Goal: Check status: Check status

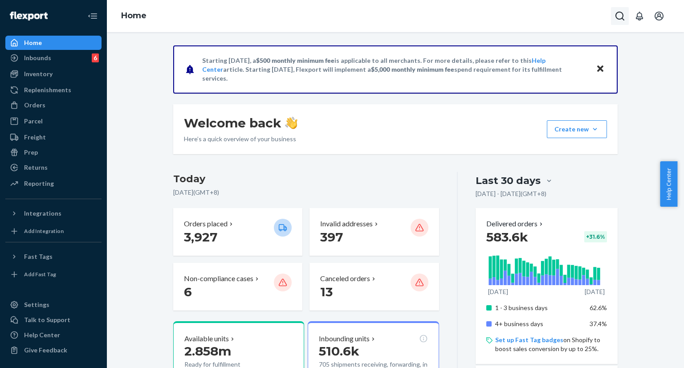
click at [614, 18] on button "Open Search Box" at bounding box center [620, 16] width 18 height 18
click at [614, 18] on div at bounding box center [580, 16] width 98 height 12
click at [565, 15] on input "Search Input" at bounding box center [576, 17] width 73 height 12
paste input "#253453440"
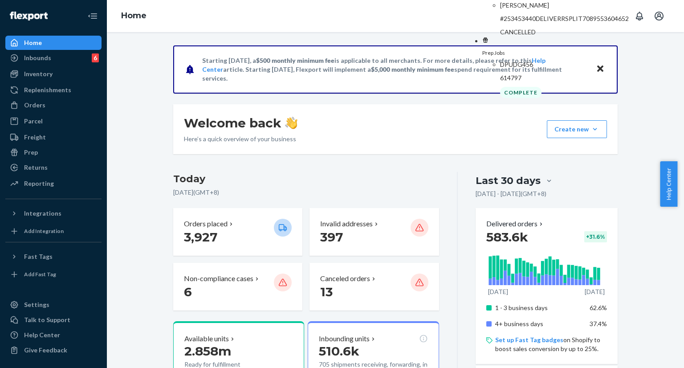
type input "#253453440"
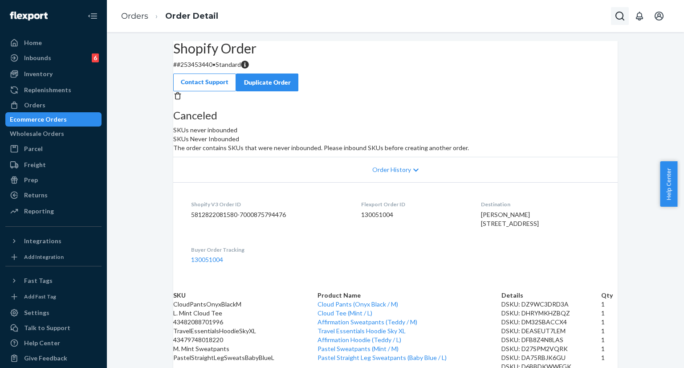
click at [621, 20] on icon "Open Search Box" at bounding box center [620, 16] width 11 height 11
click at [546, 16] on input "Search Input" at bounding box center [576, 17] width 73 height 12
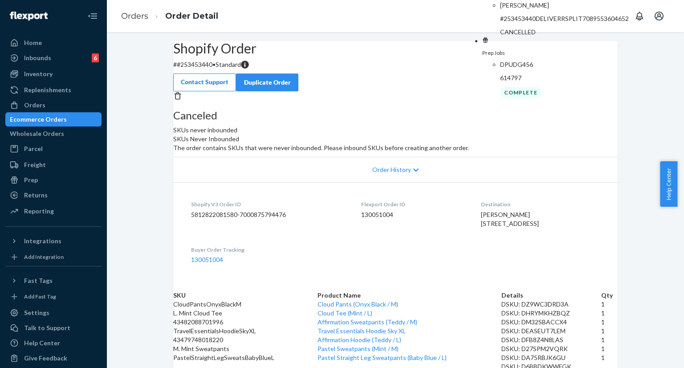
type input "#253453440"
click at [532, 23] on p "#253453440DELIVERRSPLIT7089553604652" at bounding box center [564, 18] width 129 height 9
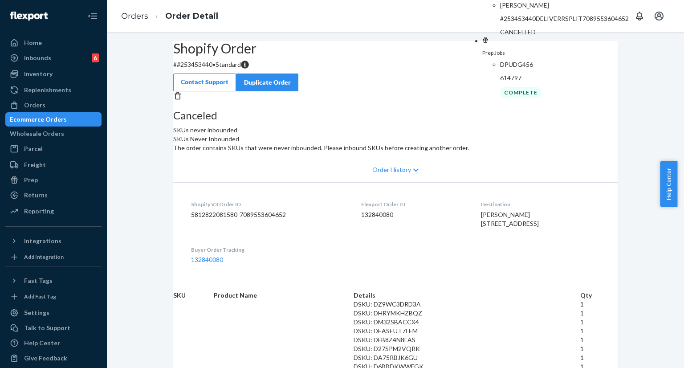
click at [423, 84] on div "Shopify Order # #[PHONE_NUMBER] • Standard Contact Support Duplicate Order" at bounding box center [395, 66] width 445 height 50
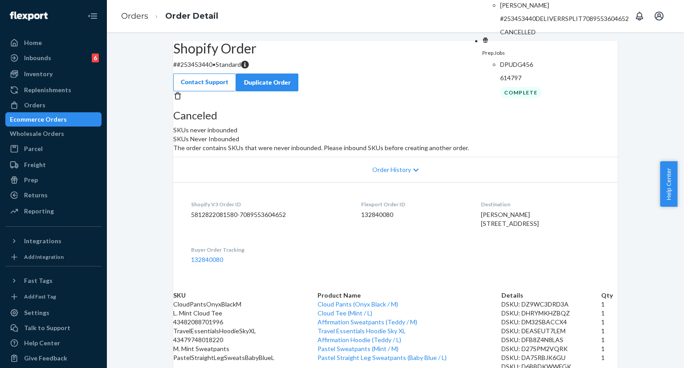
click at [414, 75] on div "Shopify Order # #[PHONE_NUMBER] • Standard Contact Support Duplicate Order" at bounding box center [395, 66] width 445 height 50
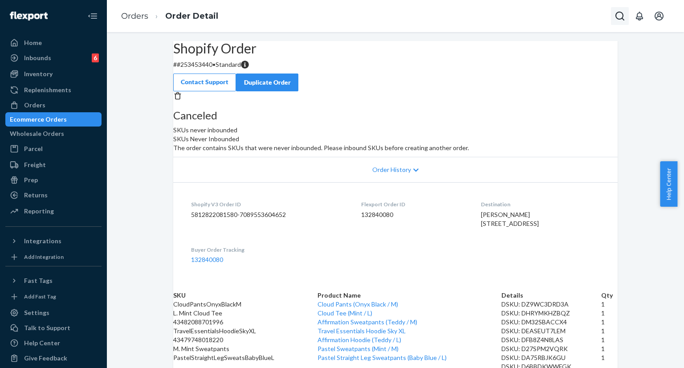
click at [626, 20] on button "Open Search Box" at bounding box center [620, 16] width 18 height 18
click at [626, 20] on div at bounding box center [580, 16] width 98 height 12
click at [569, 21] on div at bounding box center [580, 16] width 98 height 12
click at [565, 18] on input "Search Input" at bounding box center [576, 17] width 73 height 12
paste input "#253453440"
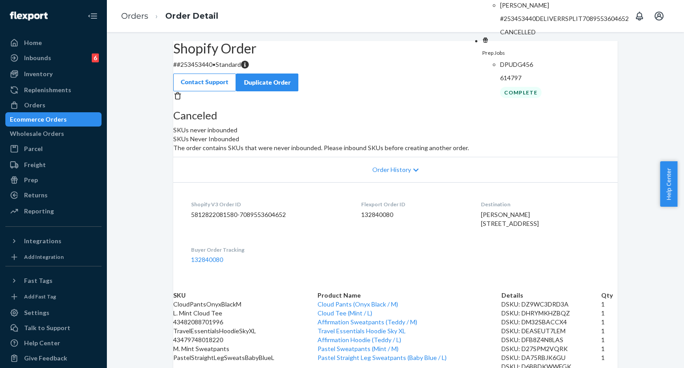
type input "#253453440"
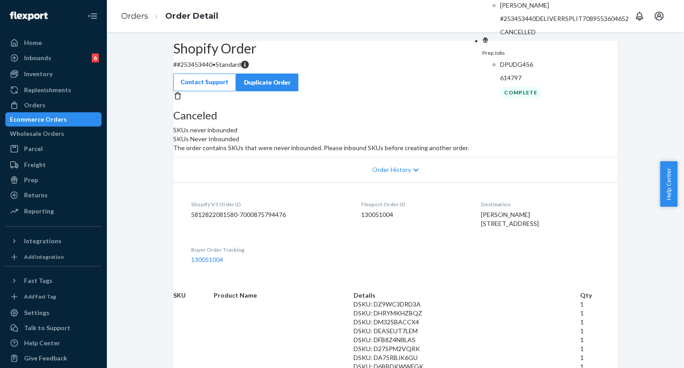
click at [402, 49] on div "Shopify Order # #[PHONE_NUMBER] • Standard Contact Support Duplicate Order" at bounding box center [395, 66] width 445 height 50
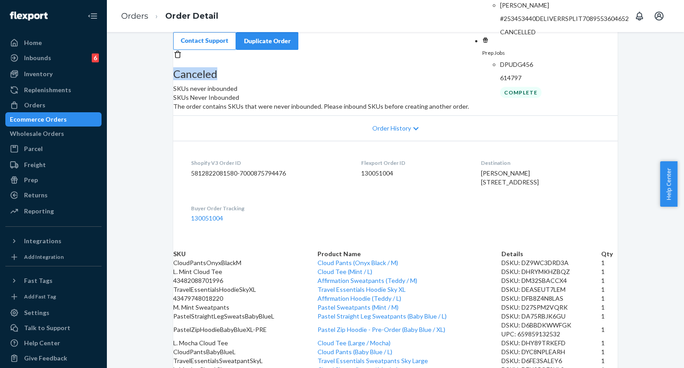
scroll to position [37, 0]
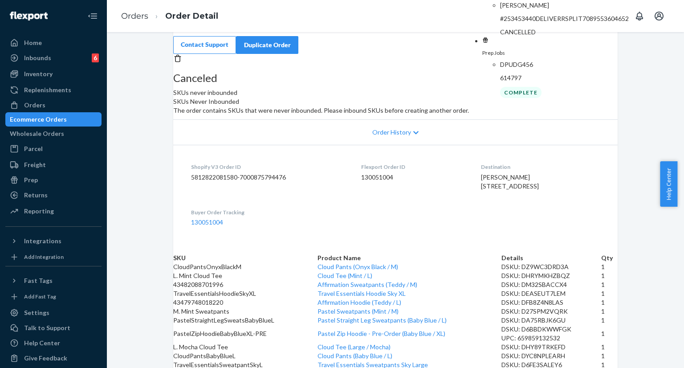
click at [502, 69] on p "DPUDG456" at bounding box center [564, 64] width 129 height 9
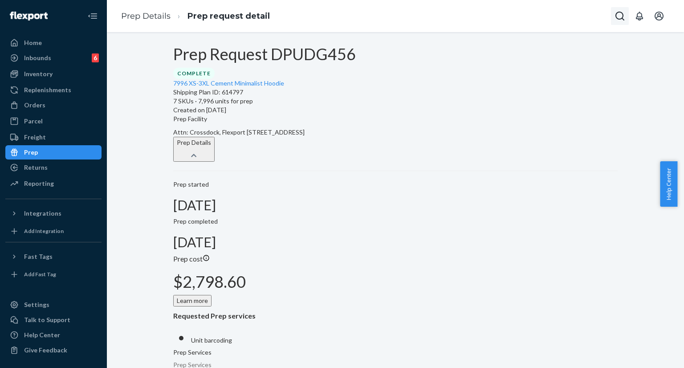
click at [624, 16] on icon "Open Search Box" at bounding box center [620, 16] width 11 height 11
click at [570, 20] on input "Search Input" at bounding box center [576, 17] width 73 height 12
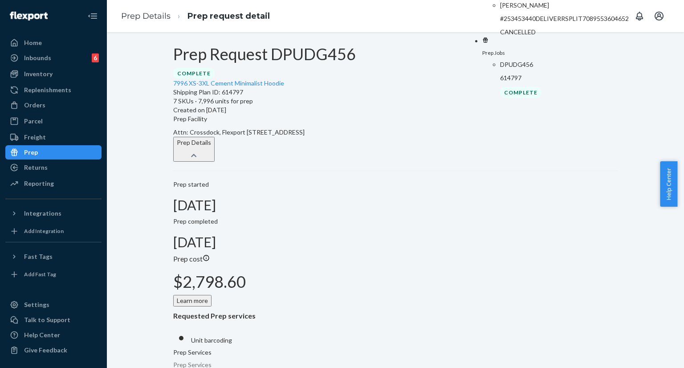
type input "#253453440"
click at [540, 10] on p "[PERSON_NAME]" at bounding box center [564, 5] width 129 height 9
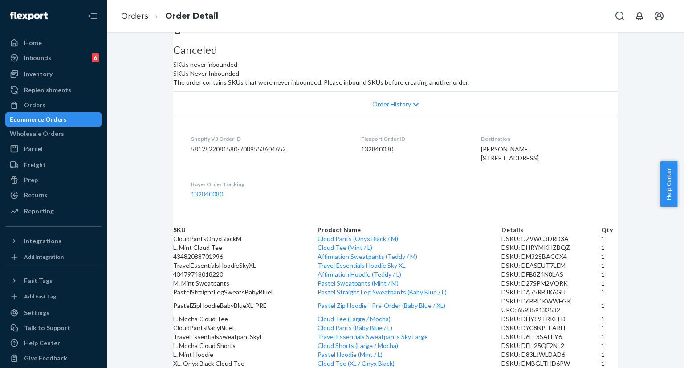
scroll to position [82, 0]
click at [617, 16] on icon "Open Search Box" at bounding box center [620, 16] width 9 height 9
click at [540, 17] on input "Search Input" at bounding box center [576, 17] width 73 height 12
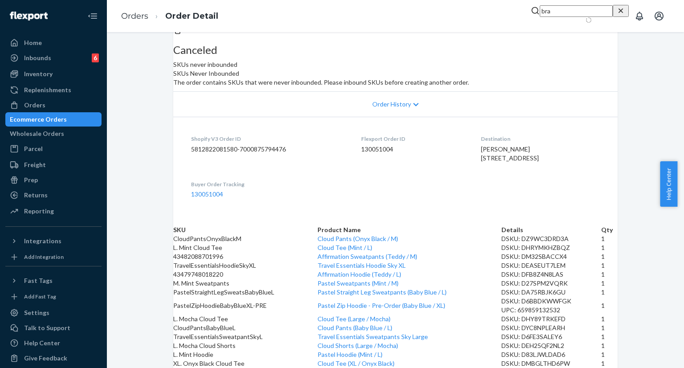
type input "bra"
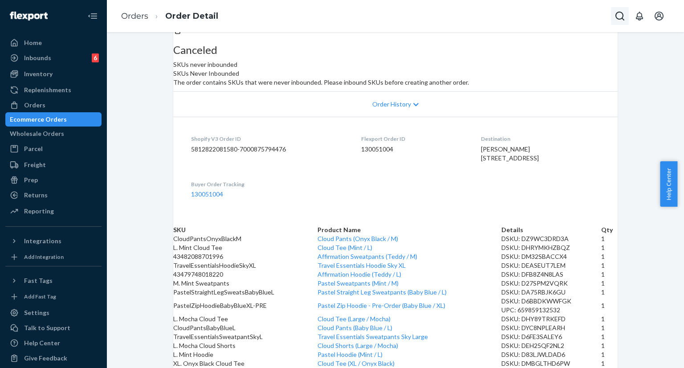
click at [619, 16] on icon "Open Search Box" at bounding box center [620, 16] width 11 height 11
click at [586, 17] on input "Search Input" at bounding box center [576, 17] width 73 height 12
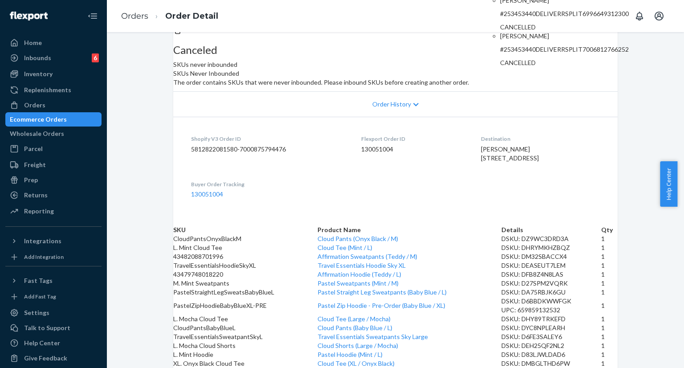
type input "[EMAIL_ADDRESS][DOMAIN_NAME]"
click at [610, 148] on dl "Shopify V3 Order ID 5812822081580-7000875794476 Flexport Order ID 130051004 Des…" at bounding box center [395, 166] width 445 height 99
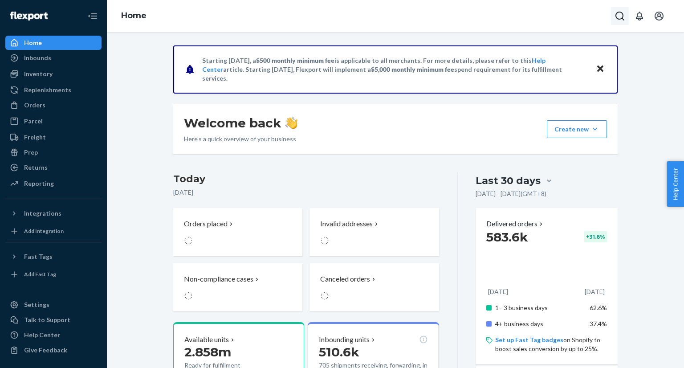
click at [620, 22] on button "Open Search Box" at bounding box center [620, 16] width 18 height 18
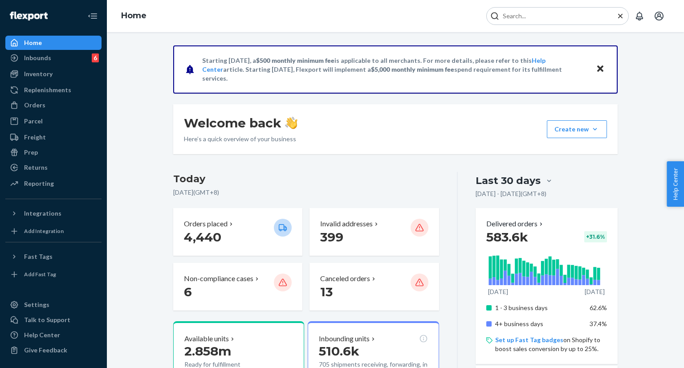
click at [545, 17] on input "Search Input" at bounding box center [554, 16] width 110 height 9
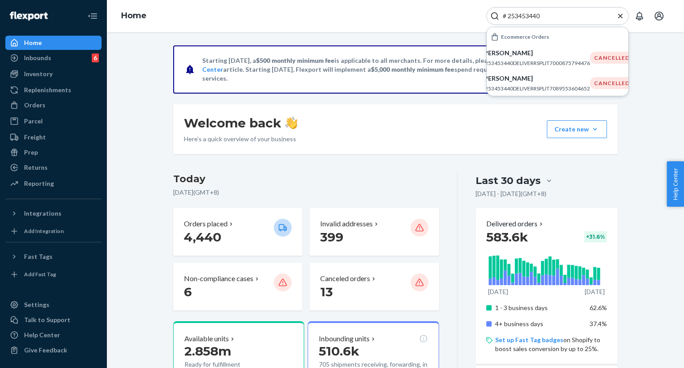
type input "# 253453440"
click at [515, 57] on div "[PERSON_NAME] #253453440DELIVERRSPLIT7000875794476" at bounding box center [536, 58] width 108 height 18
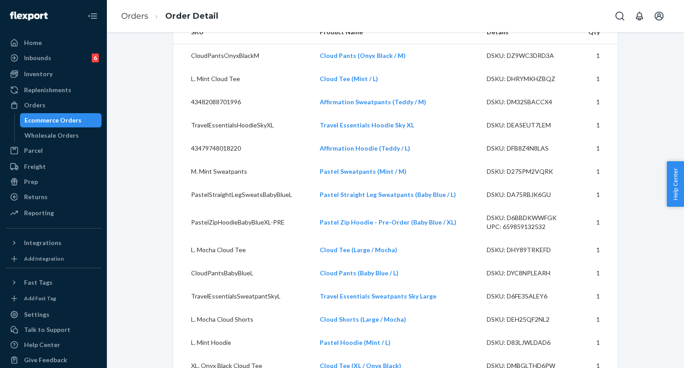
scroll to position [349, 0]
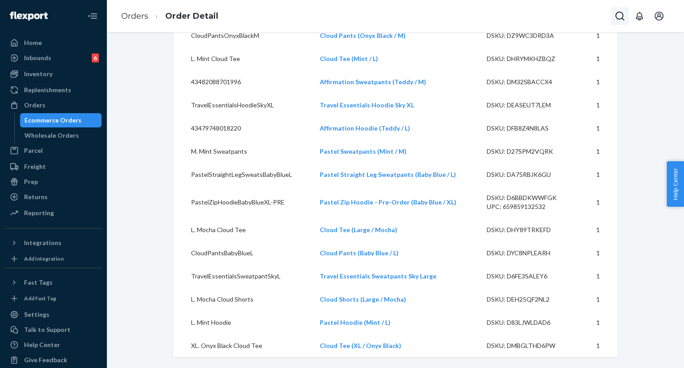
click at [618, 18] on icon "Open Search Box" at bounding box center [620, 16] width 9 height 9
click at [615, 16] on icon "Open Search Box" at bounding box center [620, 16] width 11 height 11
click at [542, 17] on input "Search Input" at bounding box center [554, 16] width 110 height 9
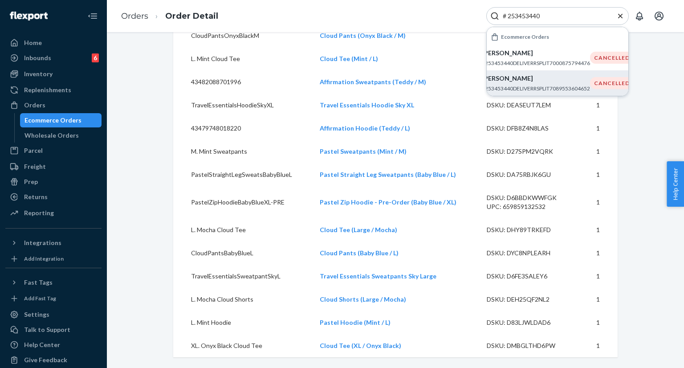
type input "# 253453440"
click at [522, 81] on p "[PERSON_NAME]" at bounding box center [536, 78] width 108 height 9
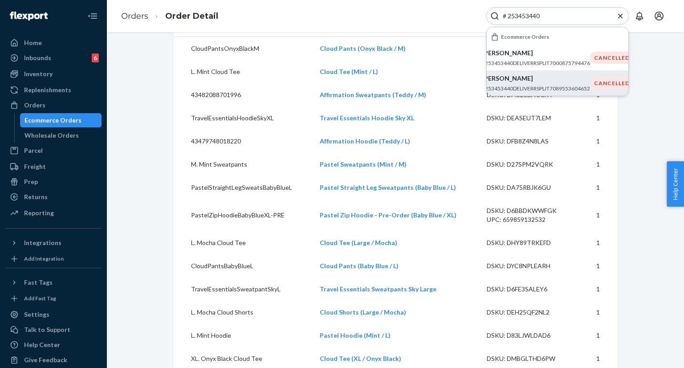
scroll to position [305, 0]
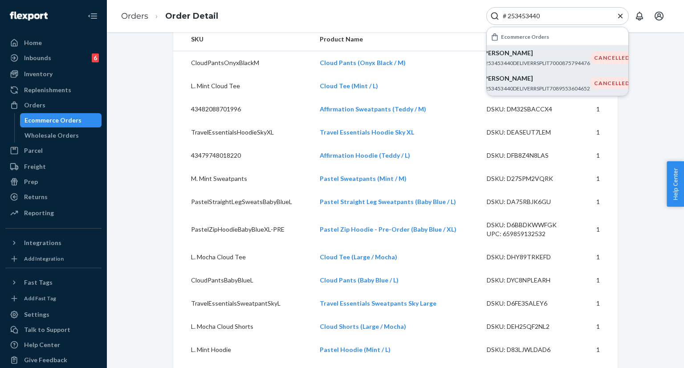
click at [524, 59] on p "#253453440DELIVERRSPLIT7000875794476" at bounding box center [536, 63] width 108 height 8
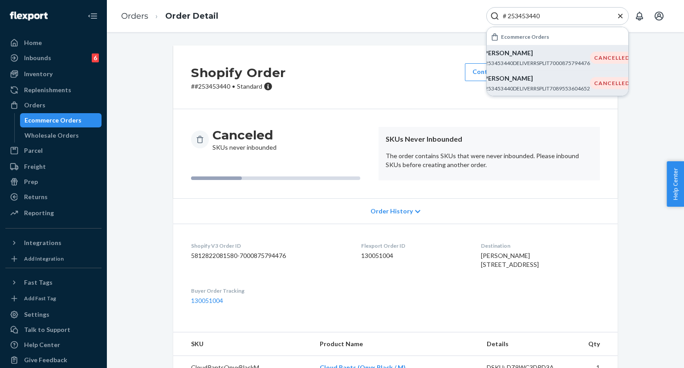
click at [645, 159] on div "Shopify Order # #253453440 • Standard Contact Support Duplicate Order Canceled …" at bounding box center [396, 372] width 564 height 655
drag, startPoint x: 509, startPoint y: 367, endPoint x: 241, endPoint y: 126, distance: 361.0
click at [241, 126] on div "Canceled SKUs never inbounded SKUs Never Inbounded The order contains SKUs that…" at bounding box center [395, 153] width 445 height 89
click at [58, 72] on div "Inventory" at bounding box center [53, 74] width 94 height 12
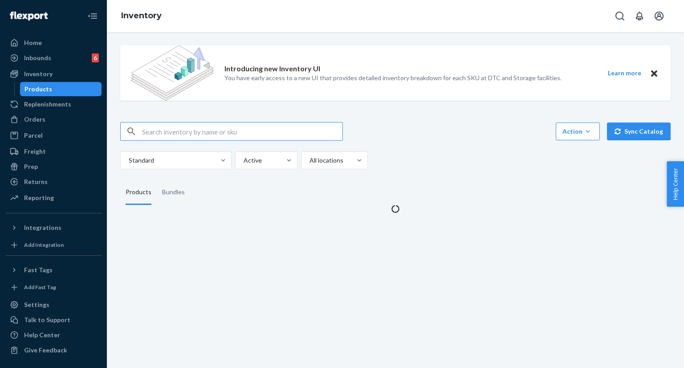
click at [264, 131] on input "text" at bounding box center [242, 132] width 201 height 18
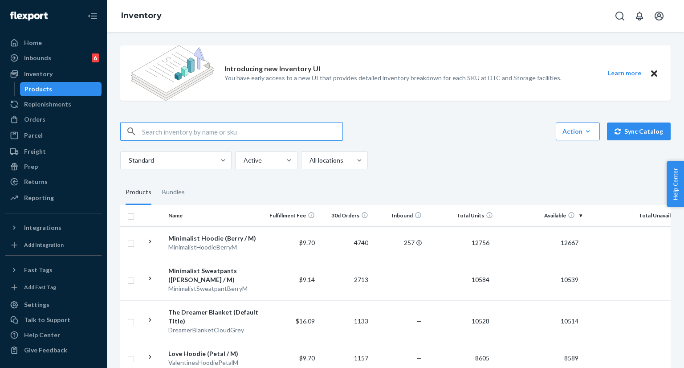
click at [182, 132] on input "text" at bounding box center [242, 132] width 201 height 18
paste input "Minimalist Hoodie Panther / L"
drag, startPoint x: 202, startPoint y: 131, endPoint x: 225, endPoint y: 134, distance: 23.4
click at [225, 134] on input "Minimalist Hoodie Panther / L" at bounding box center [242, 132] width 201 height 18
type input "Minimalist Hoodie brown leopard / L"
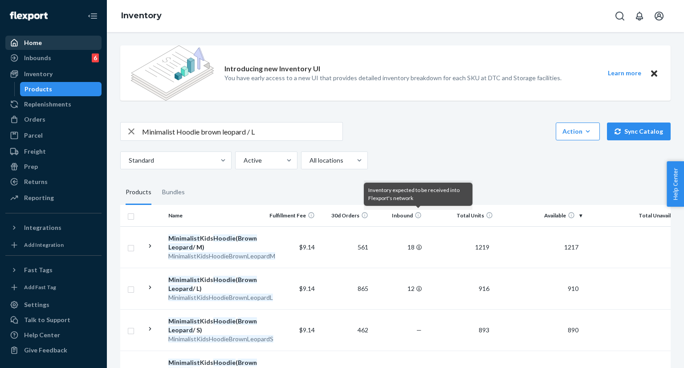
click at [34, 47] on div "Home" at bounding box center [33, 42] width 18 height 9
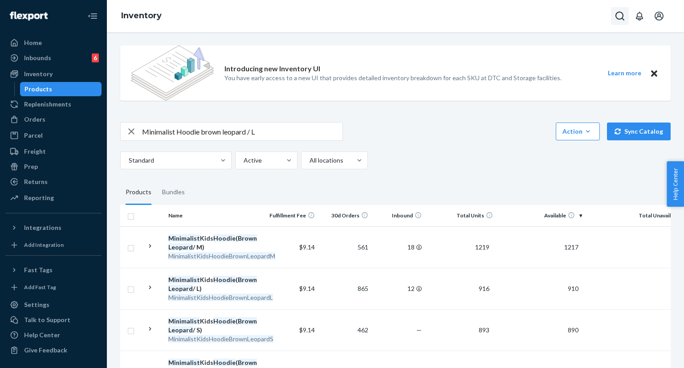
click at [618, 17] on icon "Open Search Box" at bounding box center [620, 16] width 11 height 11
click at [557, 17] on input "Search Input" at bounding box center [554, 16] width 110 height 9
type input "#253998880"
click at [621, 16] on icon "Close Search" at bounding box center [620, 15] width 4 height 4
click at [621, 13] on icon "Open Search Box" at bounding box center [620, 16] width 11 height 11
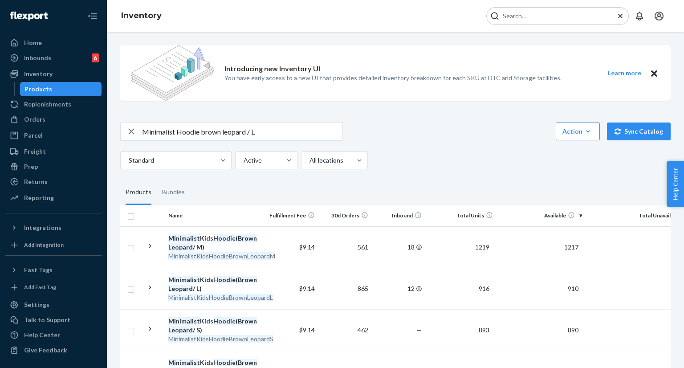
click at [547, 18] on input "Search Input" at bounding box center [554, 16] width 110 height 9
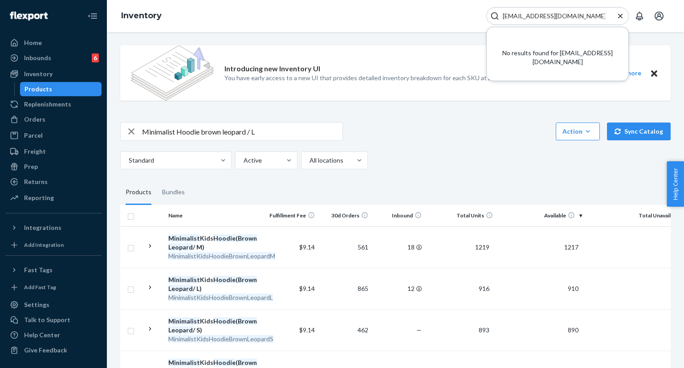
type input "helensophie@live.co.uk"
click at [623, 14] on icon "Close Search" at bounding box center [620, 16] width 9 height 9
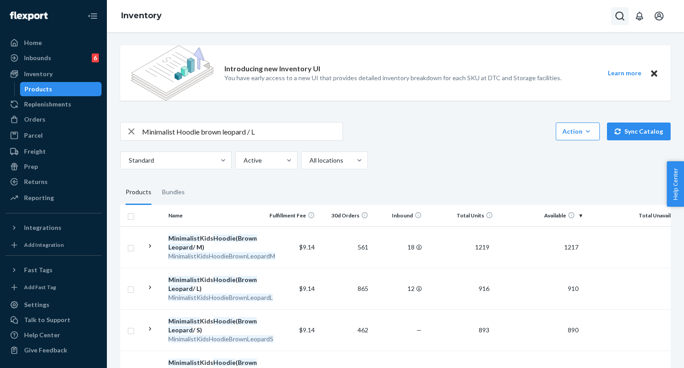
click at [620, 17] on icon "Open Search Box" at bounding box center [620, 16] width 11 height 11
click at [559, 20] on input "Search Input" at bounding box center [554, 16] width 110 height 9
type input "9261290339650128598192"
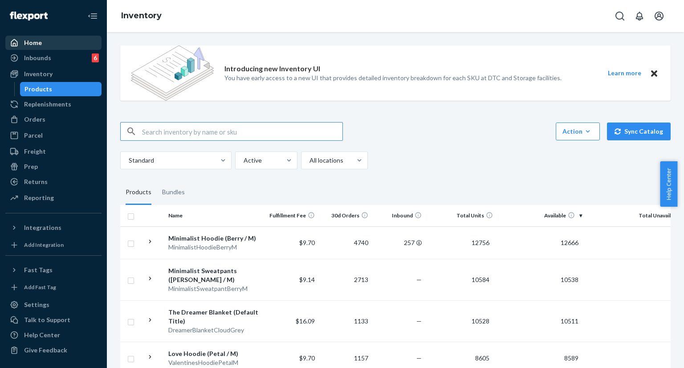
click at [47, 42] on div "Home" at bounding box center [53, 43] width 94 height 12
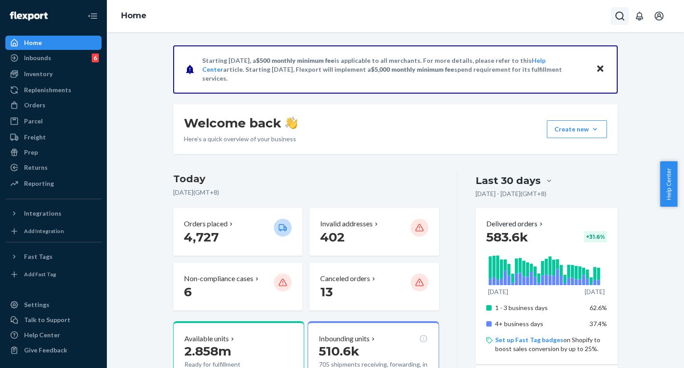
click at [616, 15] on icon "Open Search Box" at bounding box center [620, 16] width 9 height 9
click at [586, 16] on input "Search Input" at bounding box center [554, 16] width 110 height 9
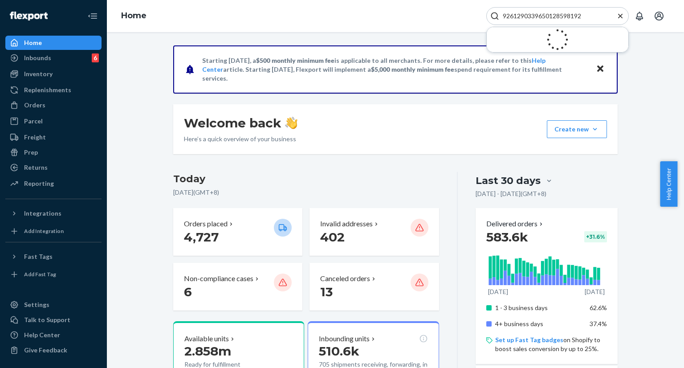
type input "9261290339650128598192"
click at [617, 18] on icon "Close Search" at bounding box center [620, 16] width 9 height 9
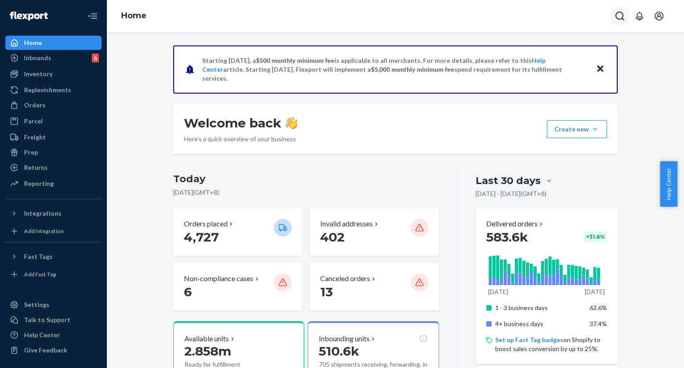
click at [615, 16] on icon "Open Search Box" at bounding box center [620, 16] width 11 height 11
click at [567, 16] on input "Search Input" at bounding box center [554, 16] width 110 height 9
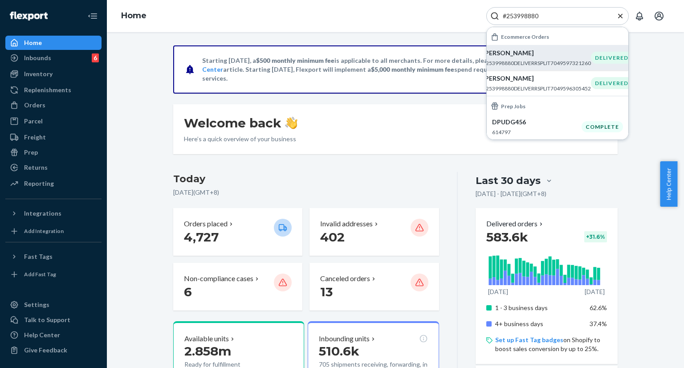
type input "#253998880"
click at [535, 63] on p "#253998880DELIVERRSPLIT7049597321260" at bounding box center [537, 63] width 108 height 8
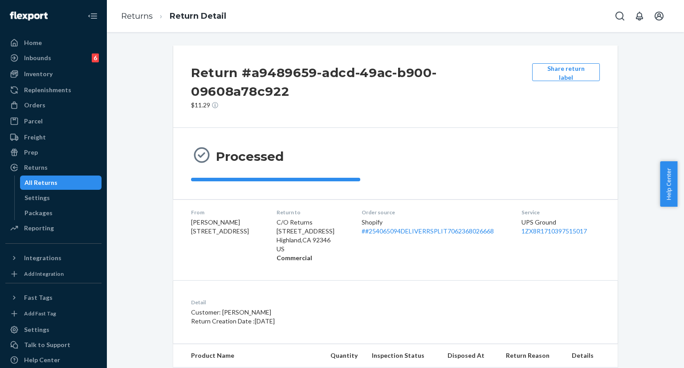
drag, startPoint x: 134, startPoint y: 58, endPoint x: 133, endPoint y: 32, distance: 26.3
click at [134, 58] on div "Return #a9489659-adcd-49ac-b900-09608a78c922 $11.29 Share return label Processe…" at bounding box center [396, 222] width 564 height 354
